Goal: Information Seeking & Learning: Learn about a topic

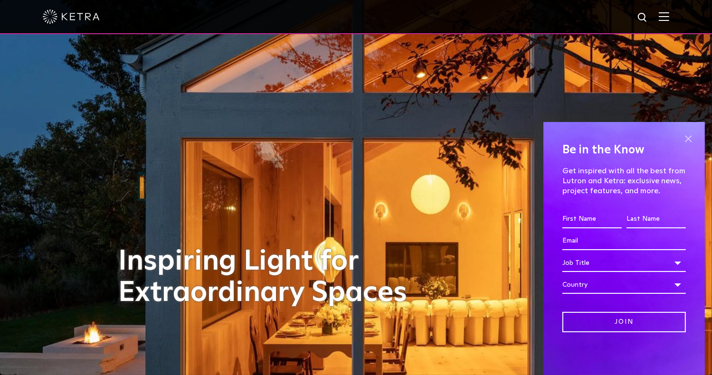
click at [691, 137] on span at bounding box center [688, 139] width 14 height 14
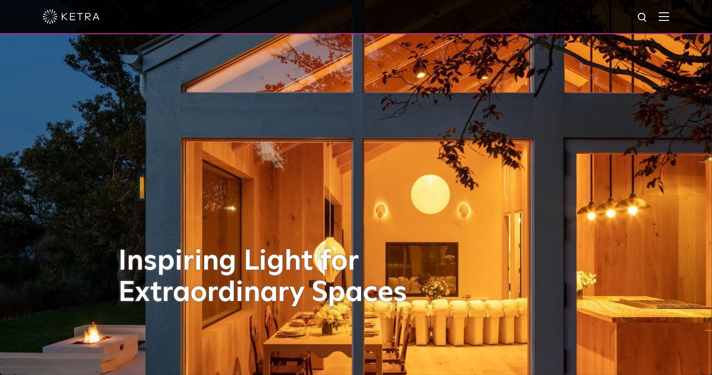
click at [669, 18] on img at bounding box center [664, 16] width 10 height 9
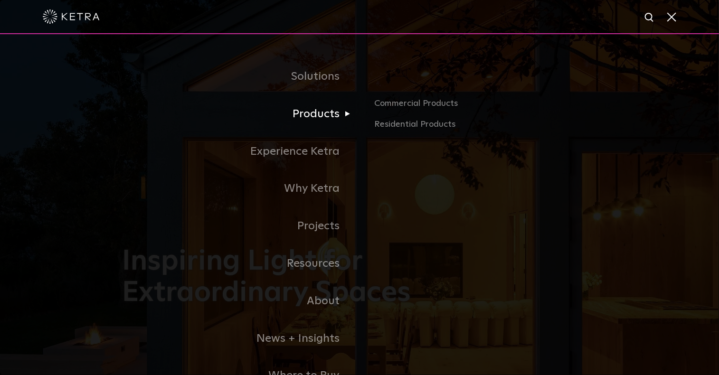
click at [309, 119] on link "Products" at bounding box center [240, 114] width 237 height 38
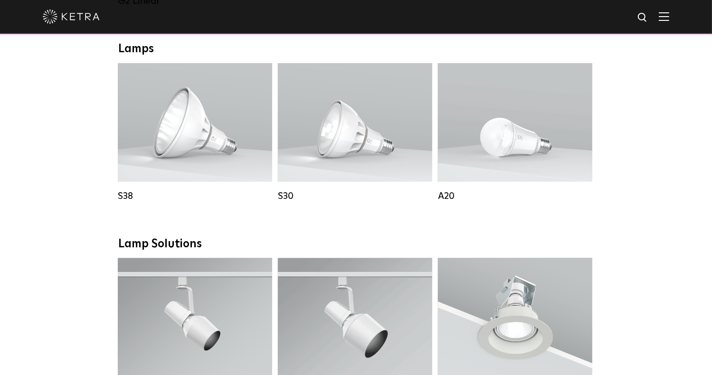
scroll to position [693, 0]
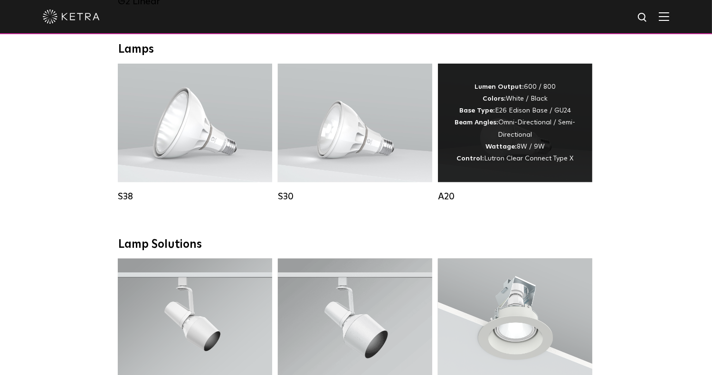
click at [500, 150] on strong "Wattage:" at bounding box center [500, 146] width 31 height 7
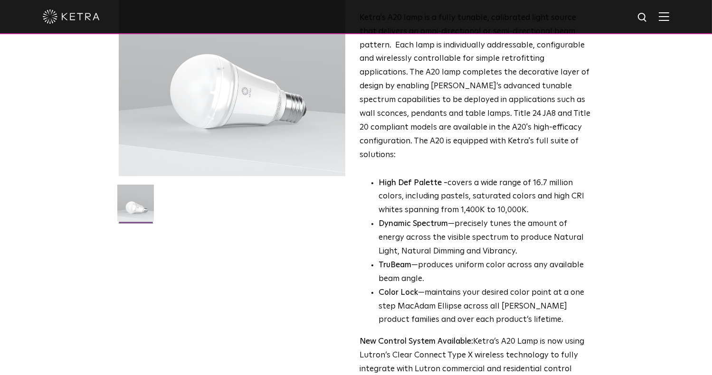
scroll to position [112, 0]
